Goal: Communication & Community: Connect with others

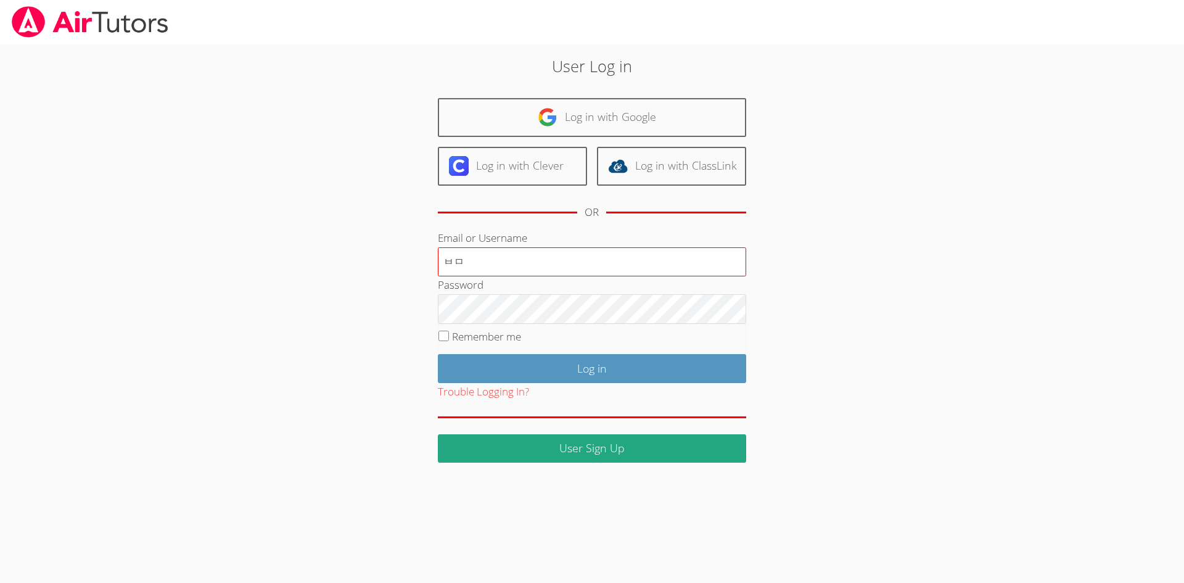
type input "ㅂ"
type input "ㅁ"
type input "A"
type input "ayoon123"
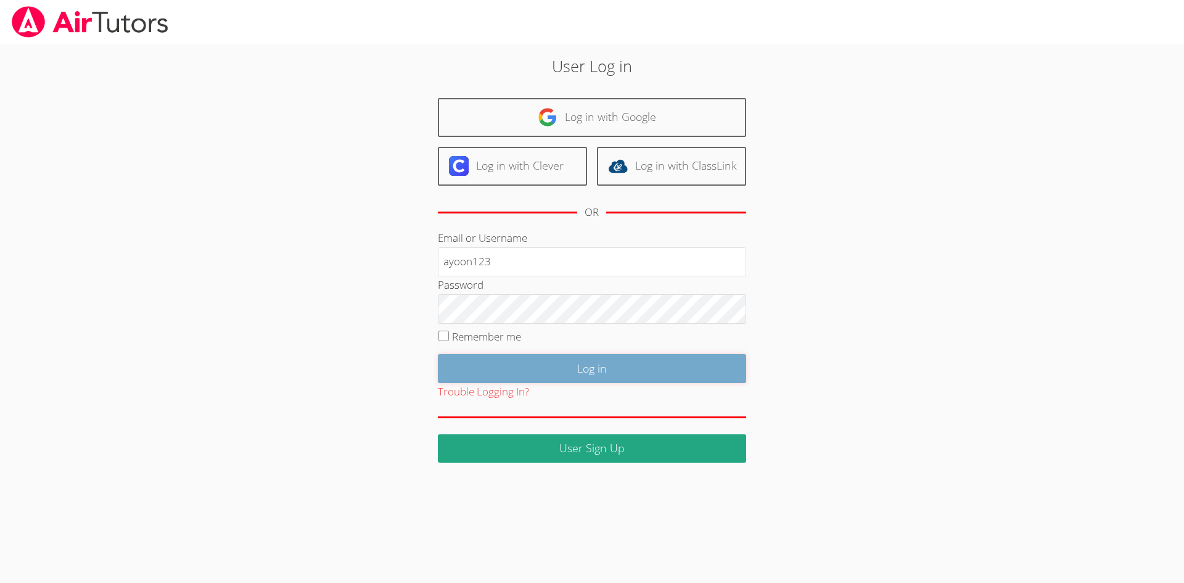
click at [528, 365] on input "Log in" at bounding box center [592, 368] width 308 height 29
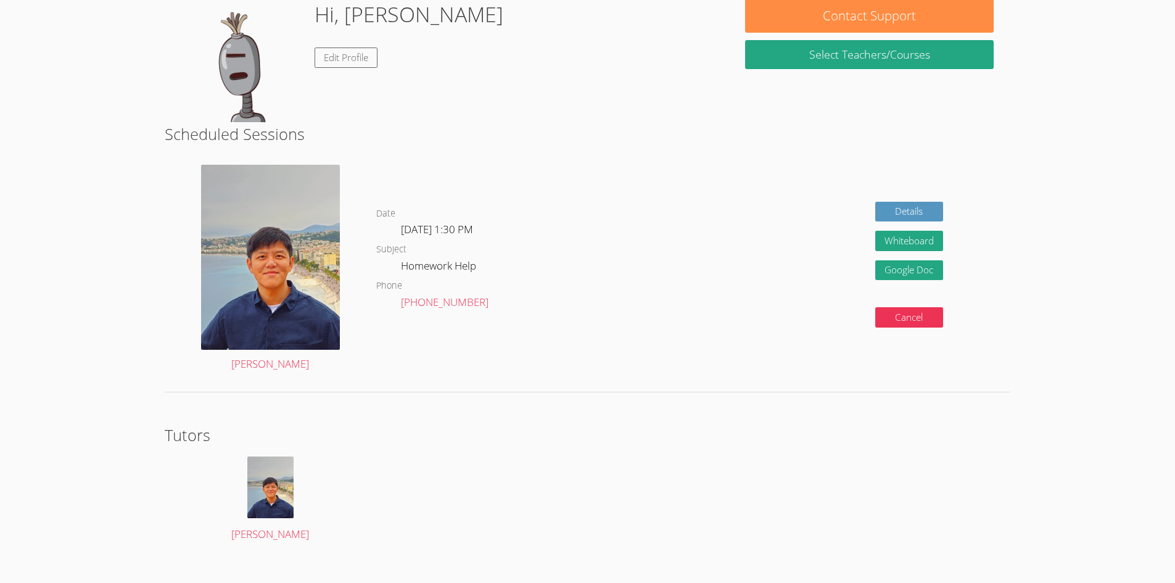
scroll to position [201, 0]
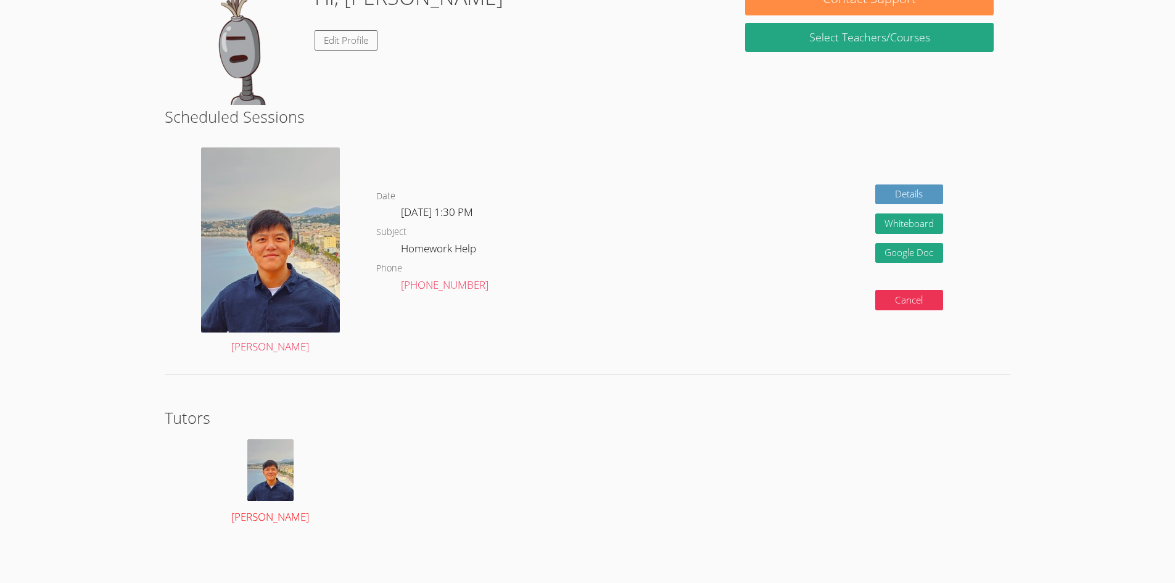
click at [271, 501] on link "YoungKwang Kim" at bounding box center [270, 482] width 178 height 87
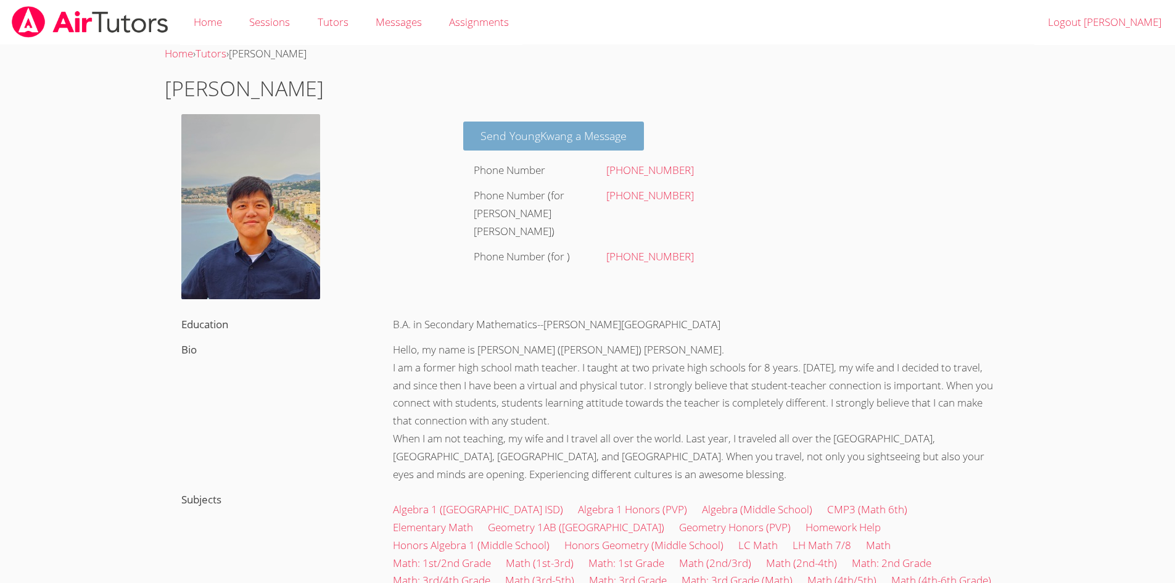
click at [583, 139] on link "Send YoungKwang a Message" at bounding box center [553, 135] width 181 height 29
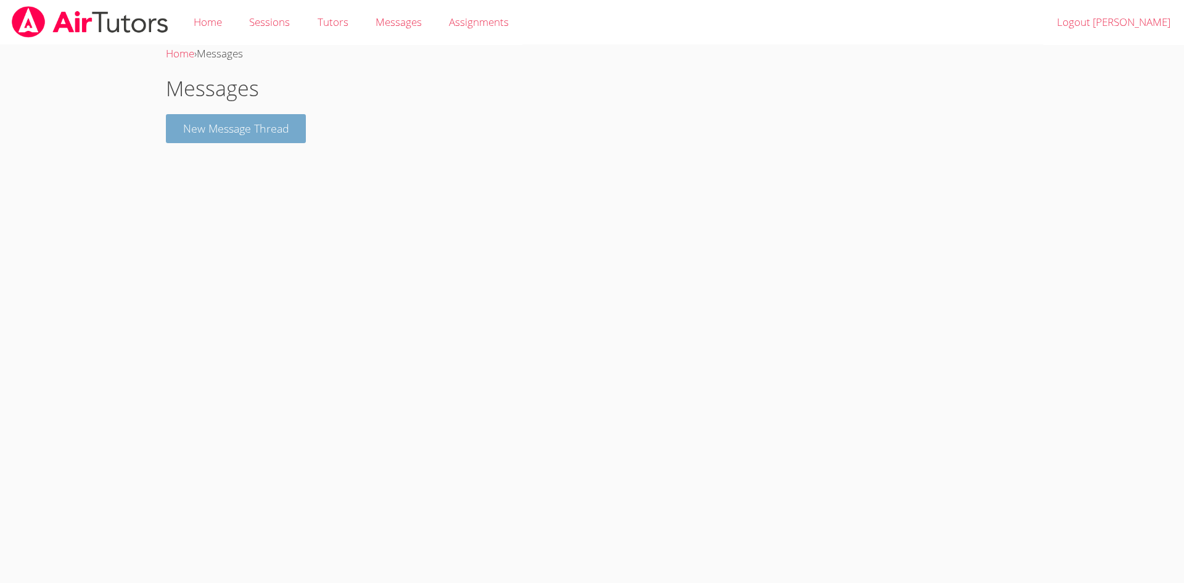
click at [250, 131] on button "New Message Thread" at bounding box center [236, 128] width 141 height 29
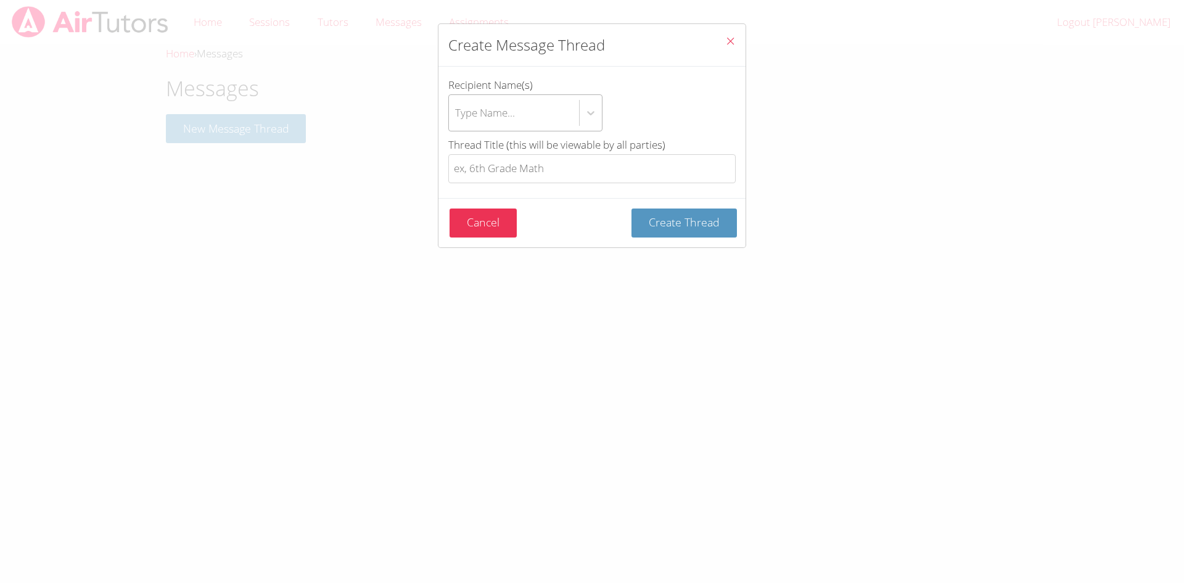
click at [501, 116] on div "Type Name..." at bounding box center [485, 113] width 60 height 18
click at [456, 116] on input "Recipient Name(s) Type Name..." at bounding box center [455, 113] width 1 height 28
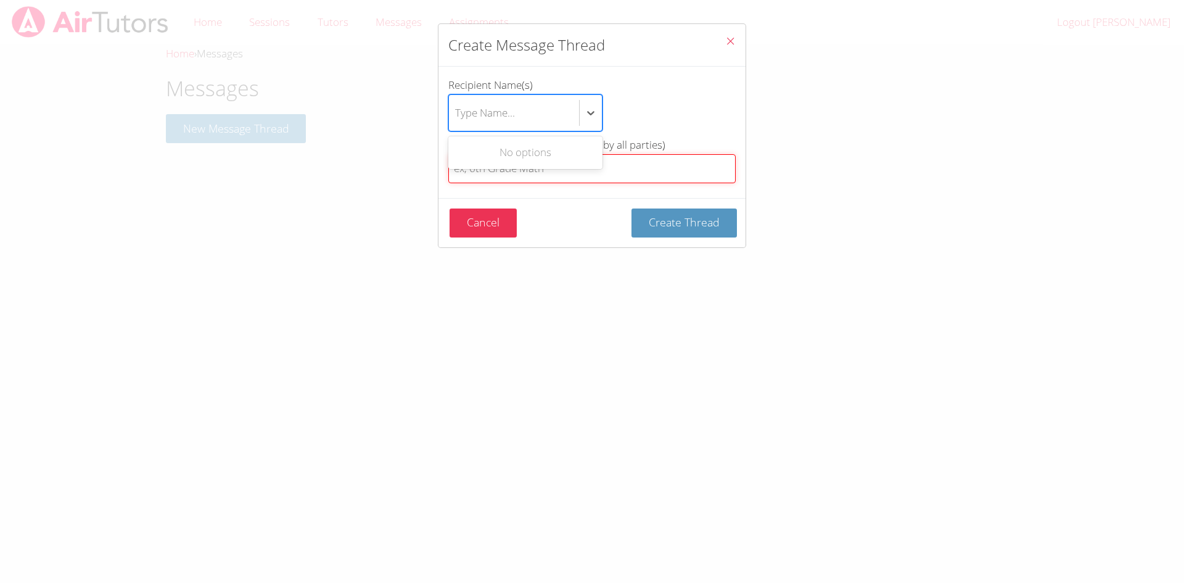
click at [624, 155] on input "Thread Title (this will be viewable by all parties)" at bounding box center [591, 168] width 287 height 29
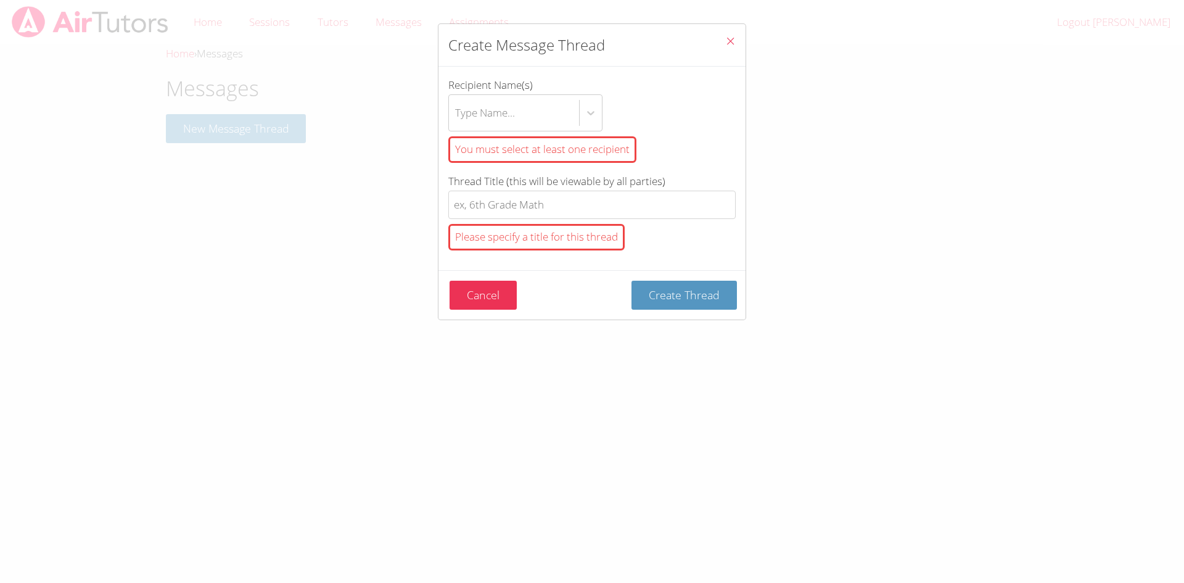
click at [715, 34] on button "Close" at bounding box center [730, 43] width 30 height 38
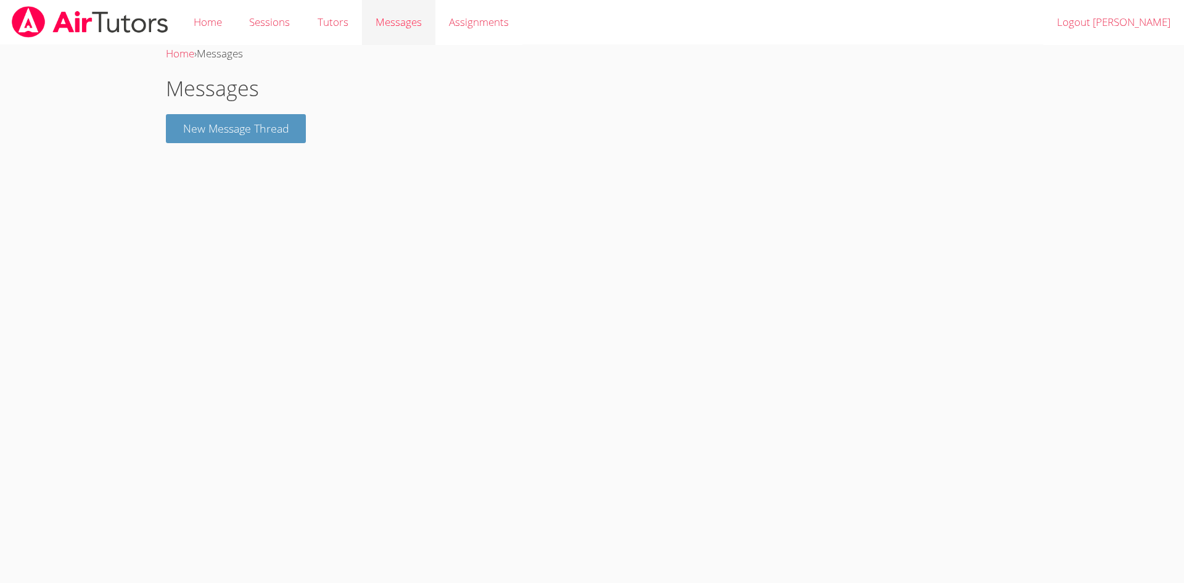
click at [401, 26] on span "Messages" at bounding box center [399, 22] width 46 height 14
click at [391, 36] on link "Messages" at bounding box center [398, 22] width 73 height 45
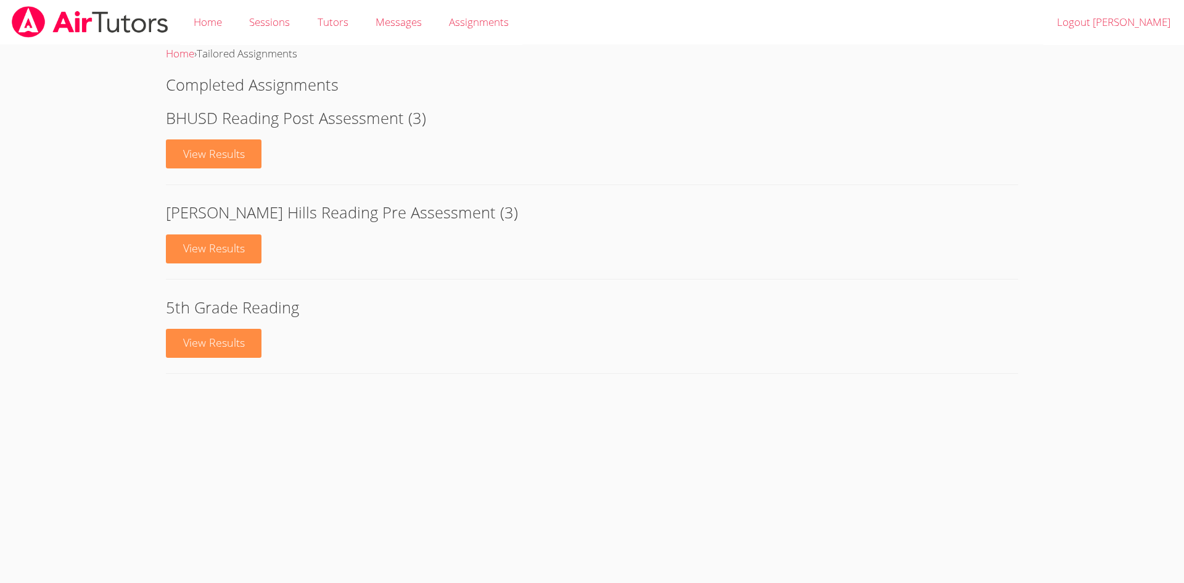
click at [391, 36] on link "Messages" at bounding box center [398, 22] width 73 height 45
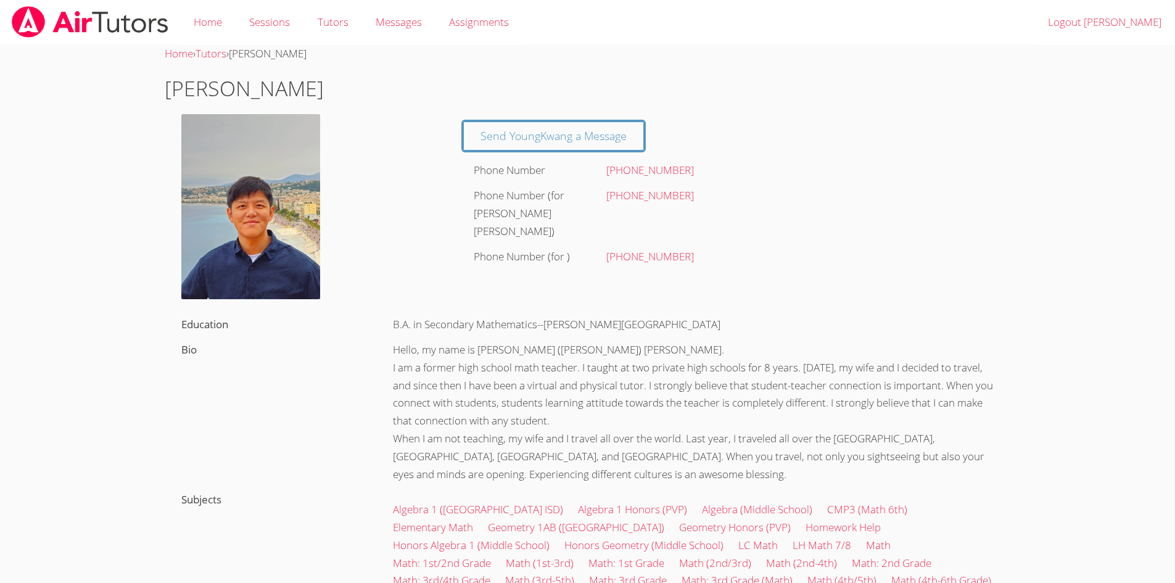
scroll to position [201, 0]
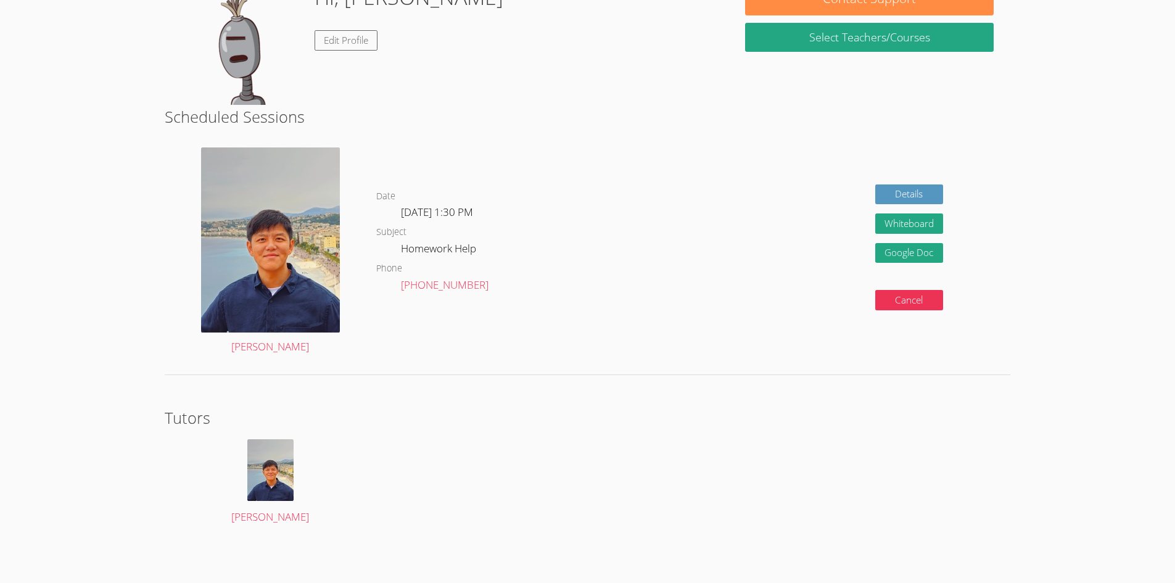
click at [408, 356] on div "Date Tue Oct 14, 1:30 PM Subject Homework Help Phone (201) 778-6247" at bounding box center [524, 251] width 296 height 227
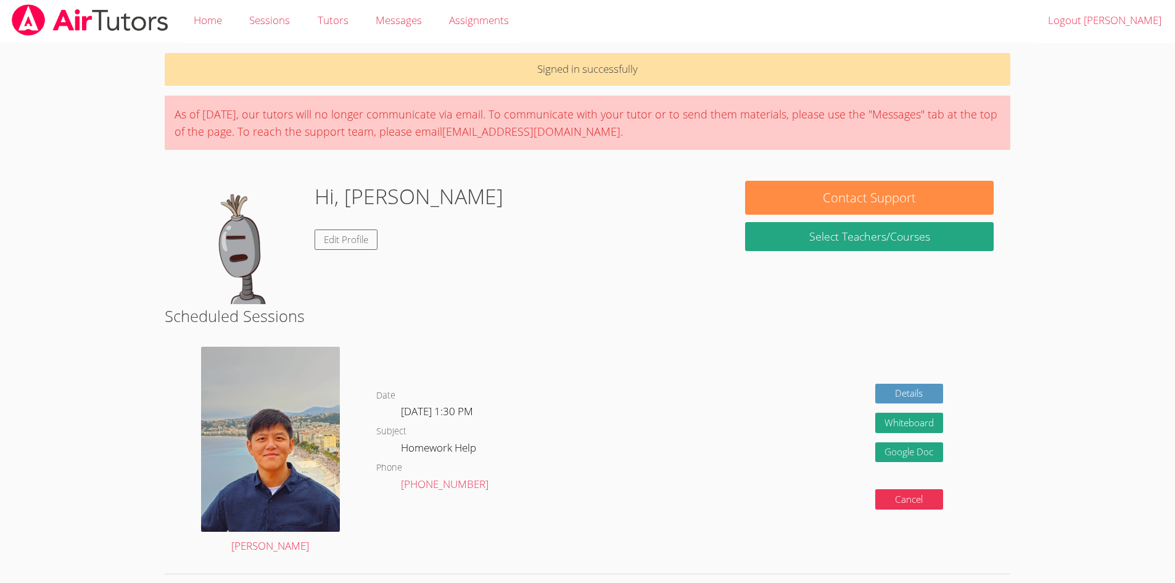
scroll to position [0, 0]
